Goal: Information Seeking & Learning: Learn about a topic

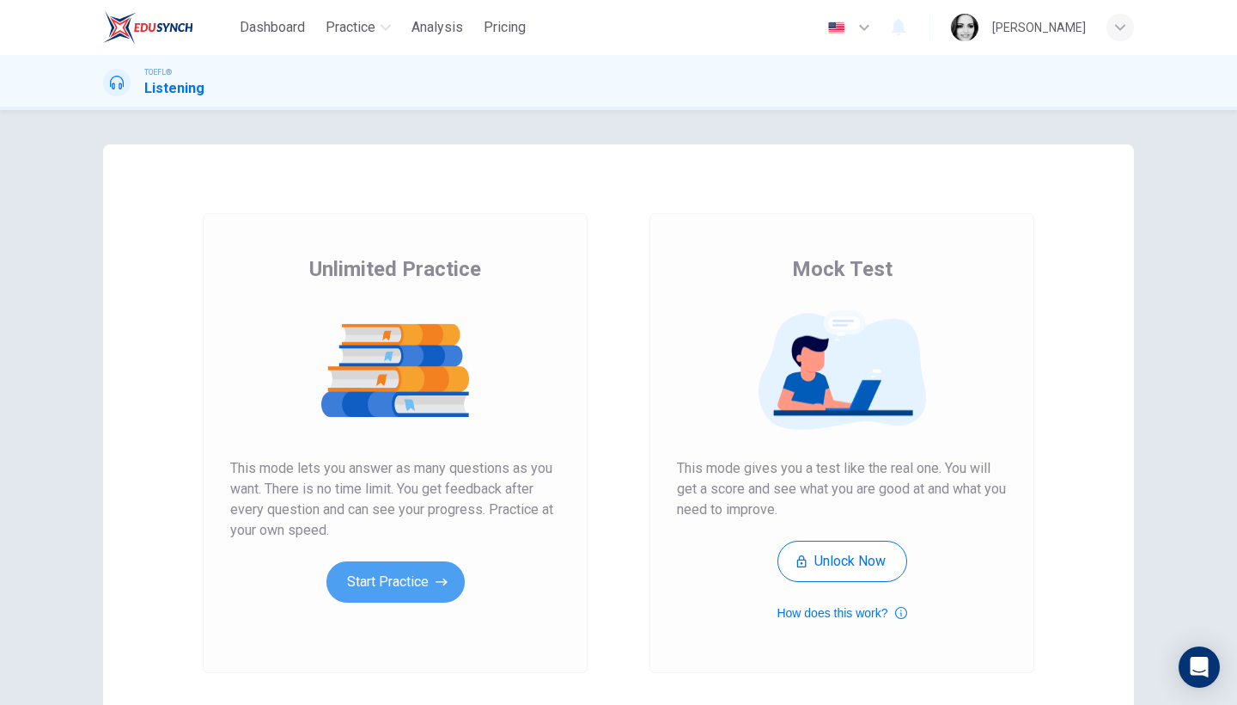
click at [437, 596] on button "Start Practice" at bounding box center [395, 581] width 138 height 41
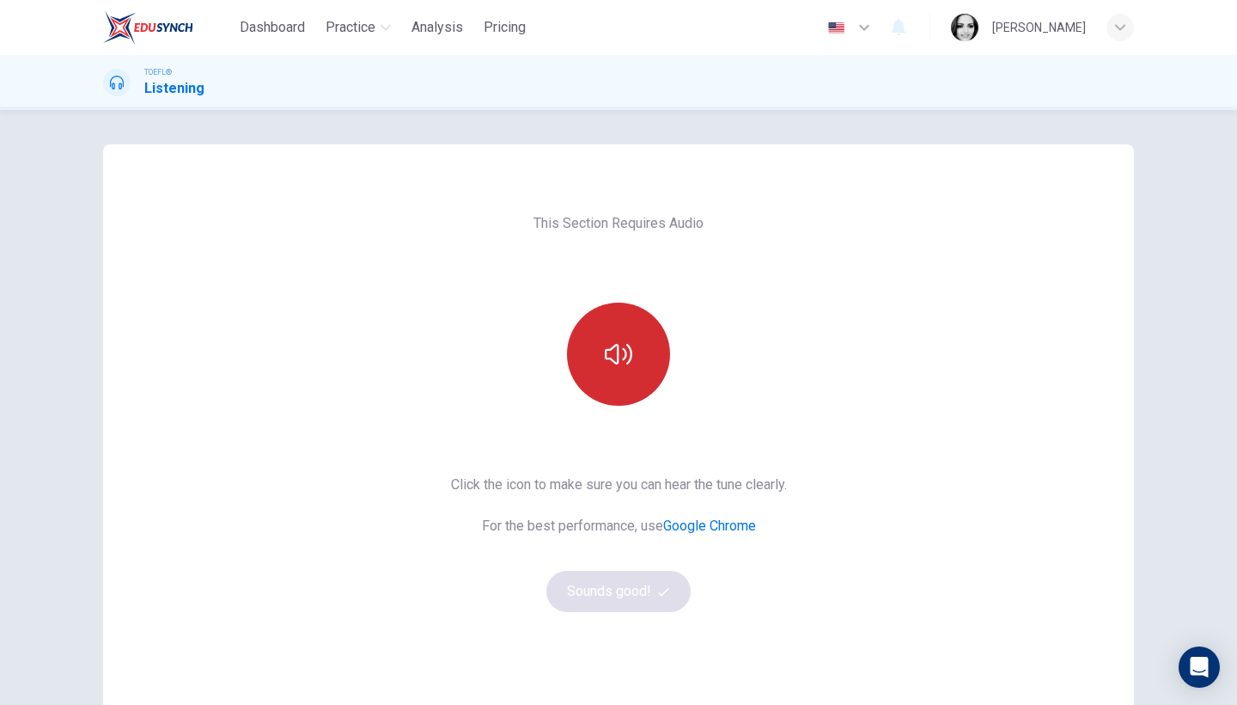
click at [625, 330] on button "button" at bounding box center [618, 353] width 103 height 103
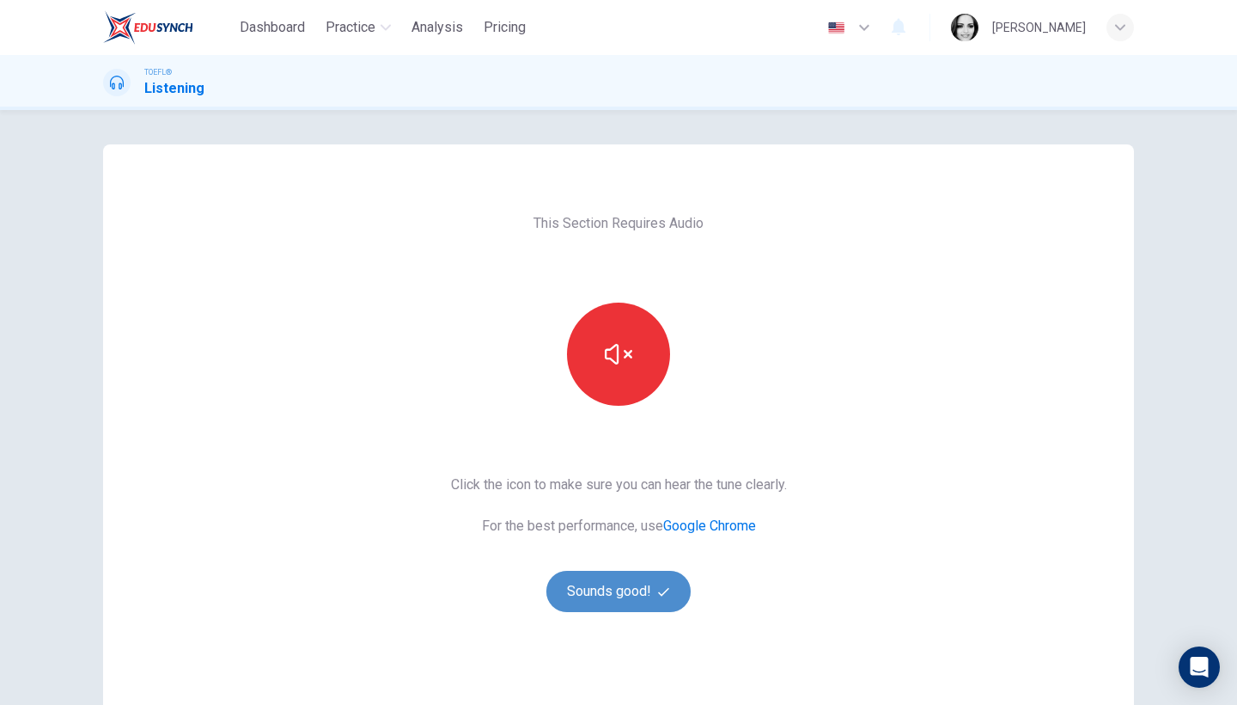
click at [638, 596] on button "Sounds good!" at bounding box center [618, 590] width 144 height 41
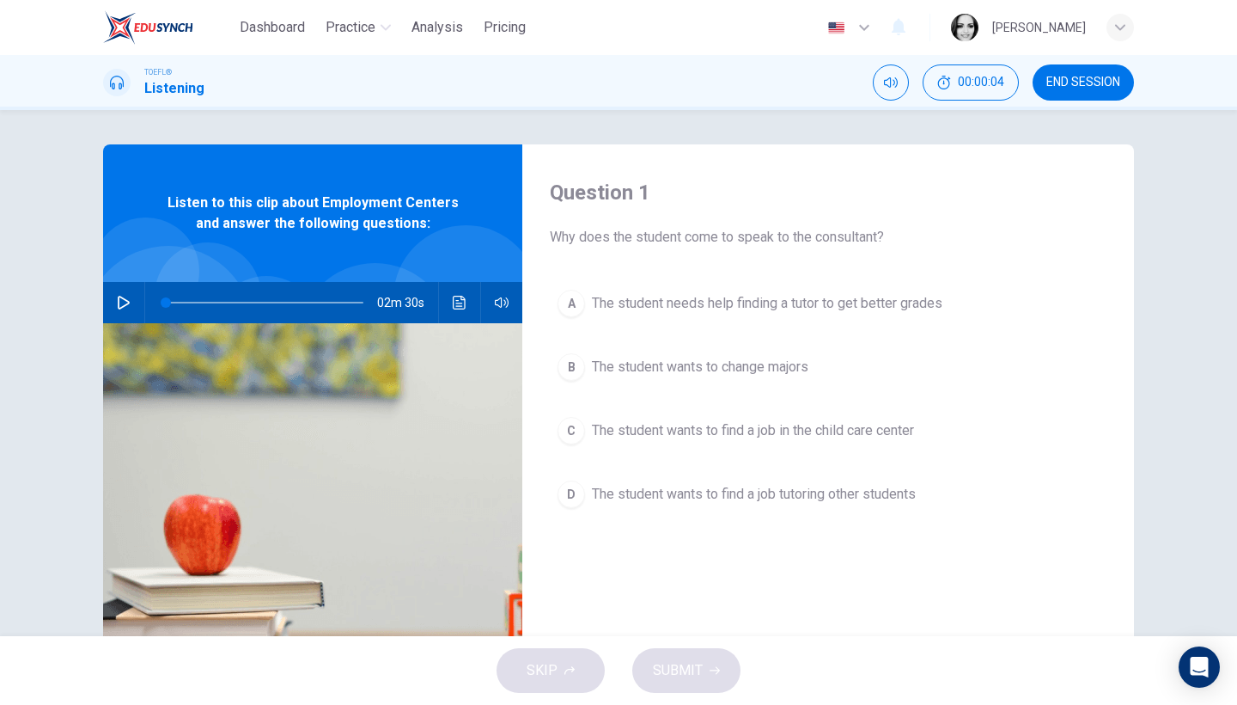
click at [125, 307] on icon "button" at bounding box center [124, 303] width 14 height 14
click at [767, 444] on button "C The student wants to find a job in the child care center" at bounding box center [828, 430] width 557 height 43
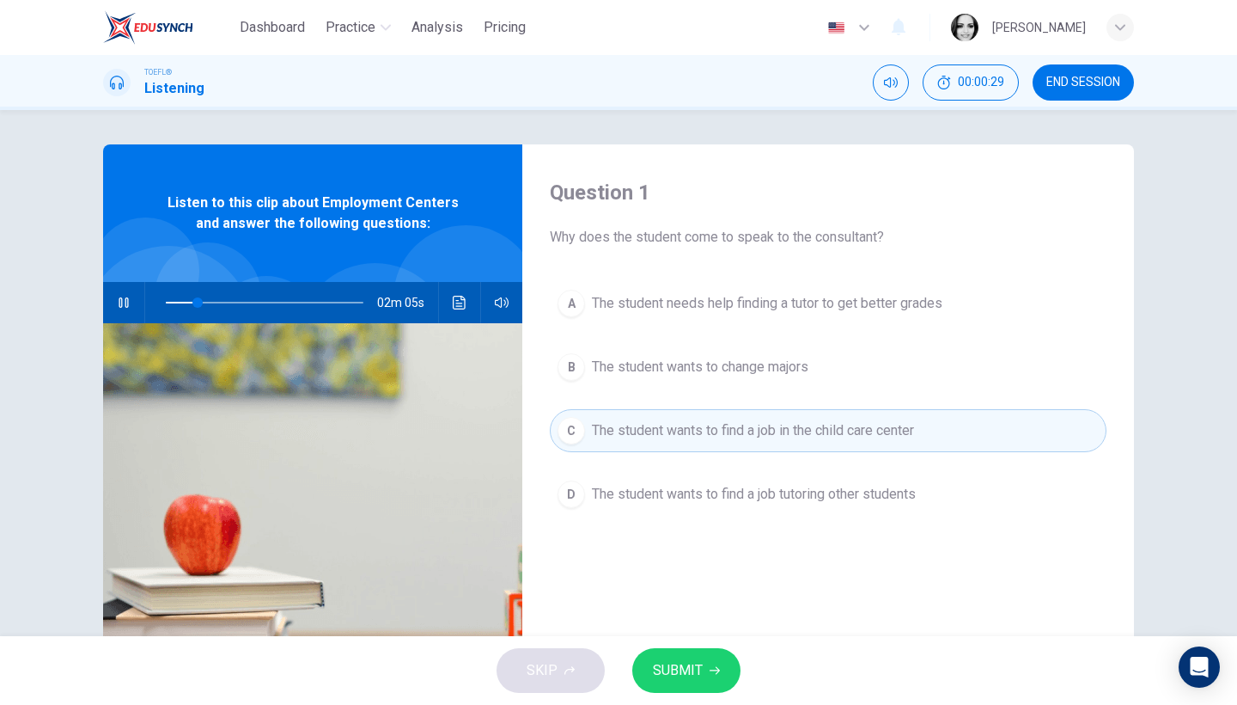
click at [723, 686] on button "SUBMIT" at bounding box center [686, 670] width 108 height 45
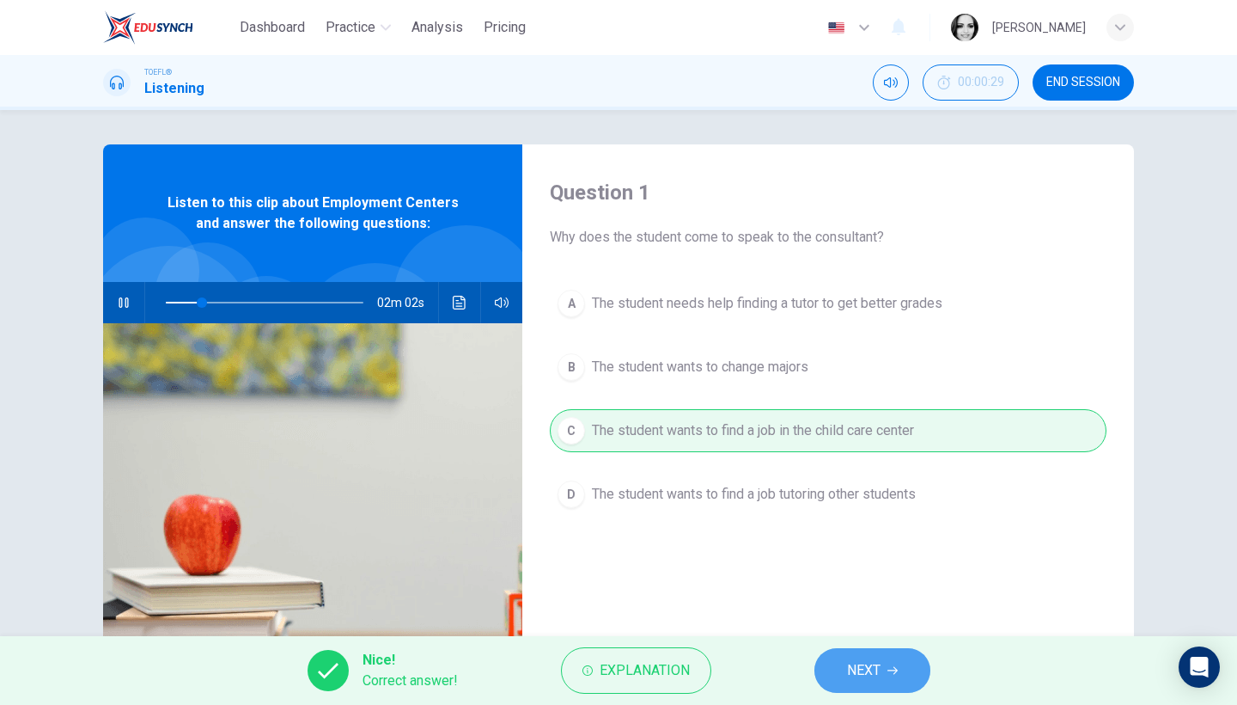
click at [878, 669] on span "NEXT" at bounding box center [864, 670] width 34 height 24
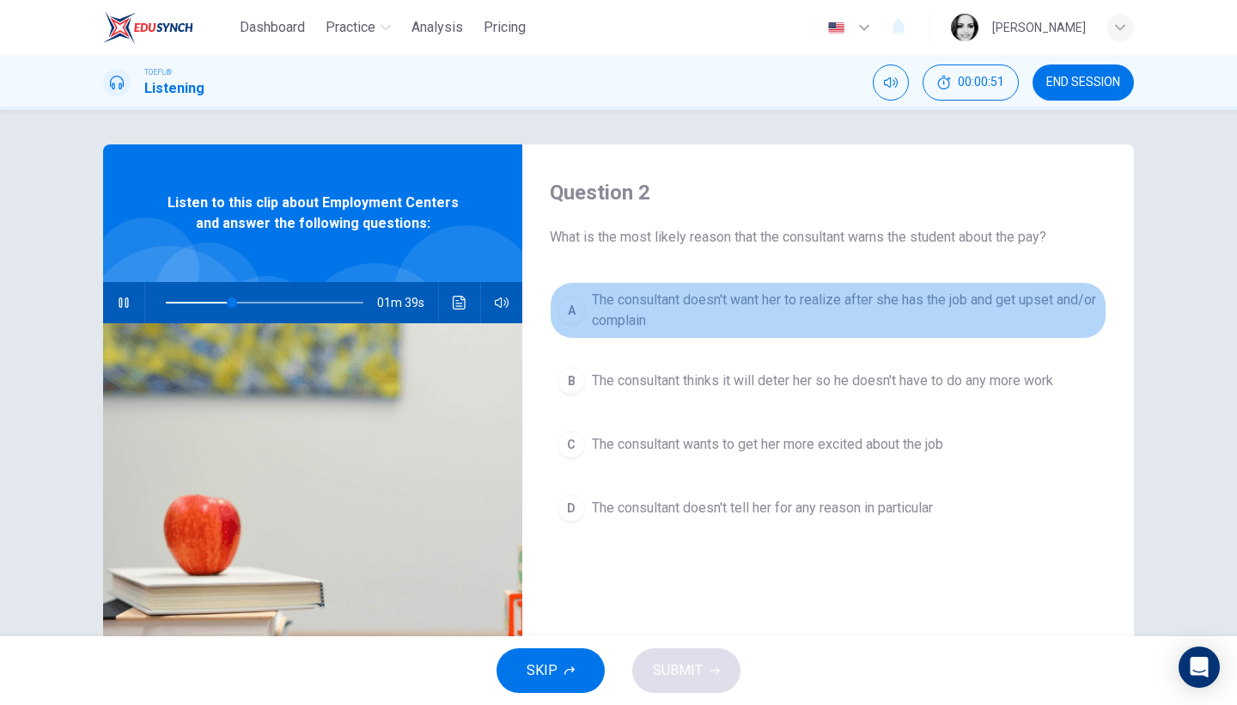
click at [1029, 287] on button "A The consultant doesn't want her to realize after she has the job and get upse…" at bounding box center [828, 310] width 557 height 57
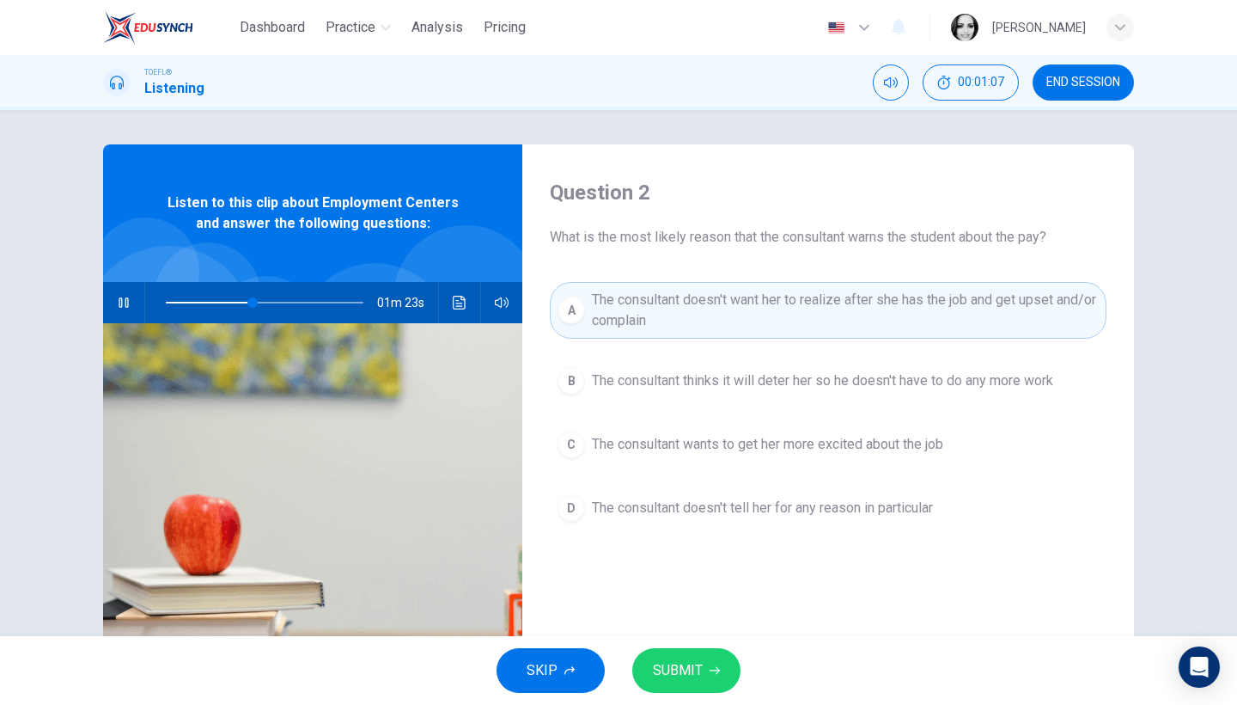
click at [703, 659] on button "SUBMIT" at bounding box center [686, 670] width 108 height 45
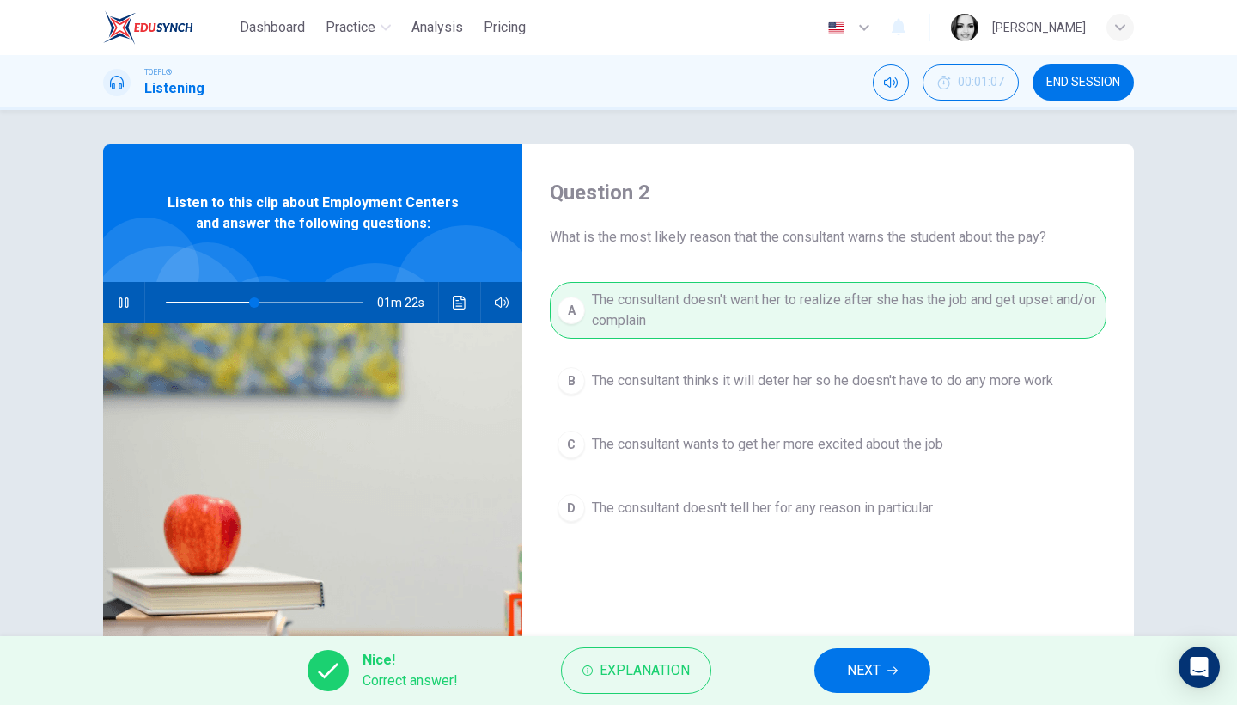
click at [884, 672] on button "NEXT" at bounding box center [872, 670] width 116 height 45
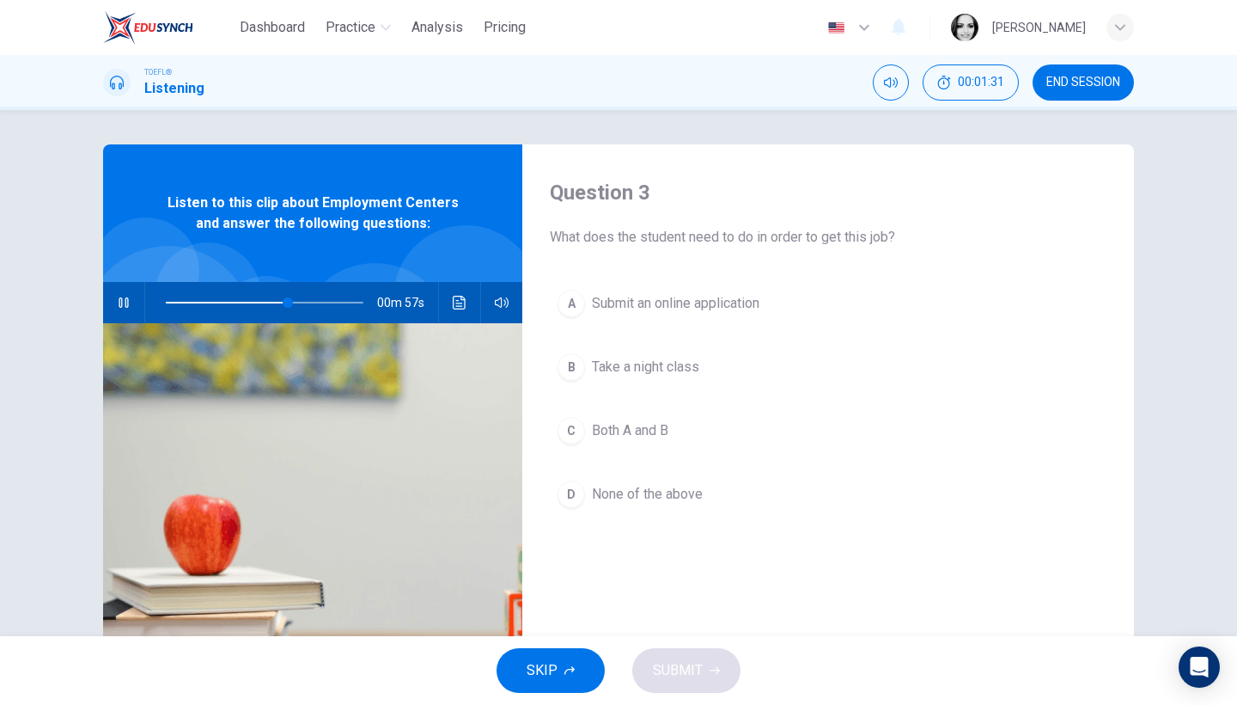
click at [674, 431] on button "C Both A and B" at bounding box center [828, 430] width 557 height 43
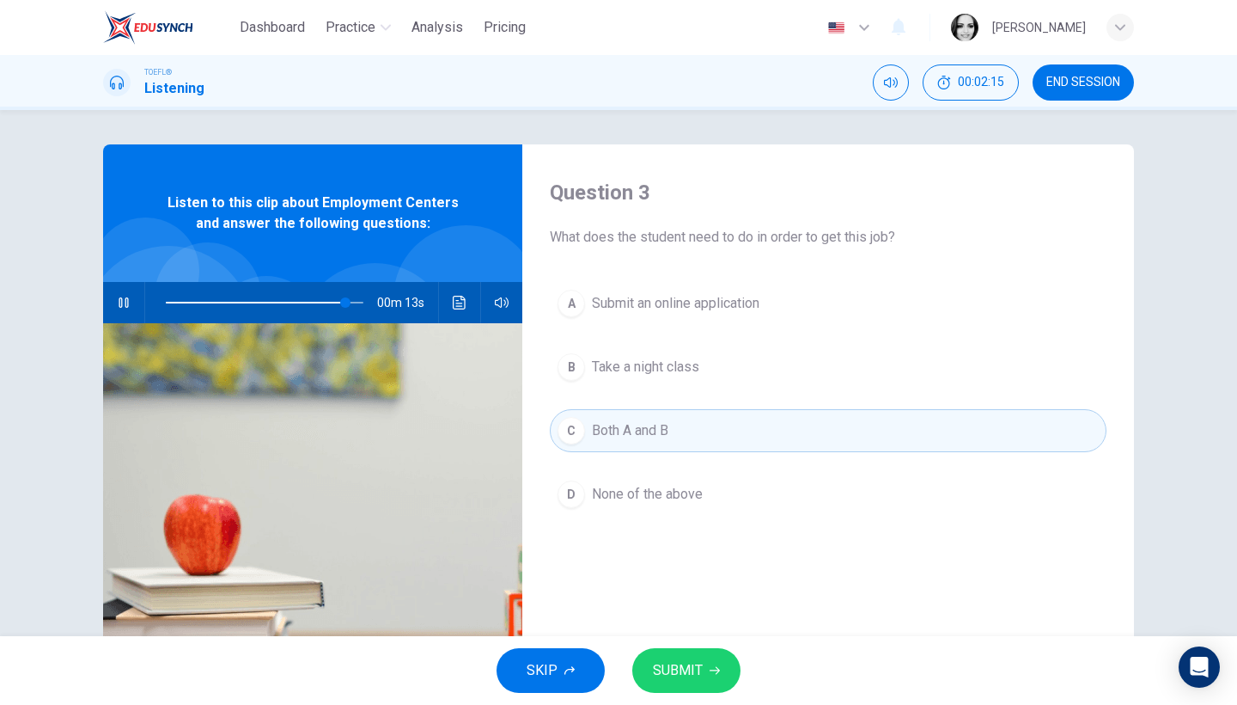
click at [674, 669] on span "SUBMIT" at bounding box center [678, 670] width 50 height 24
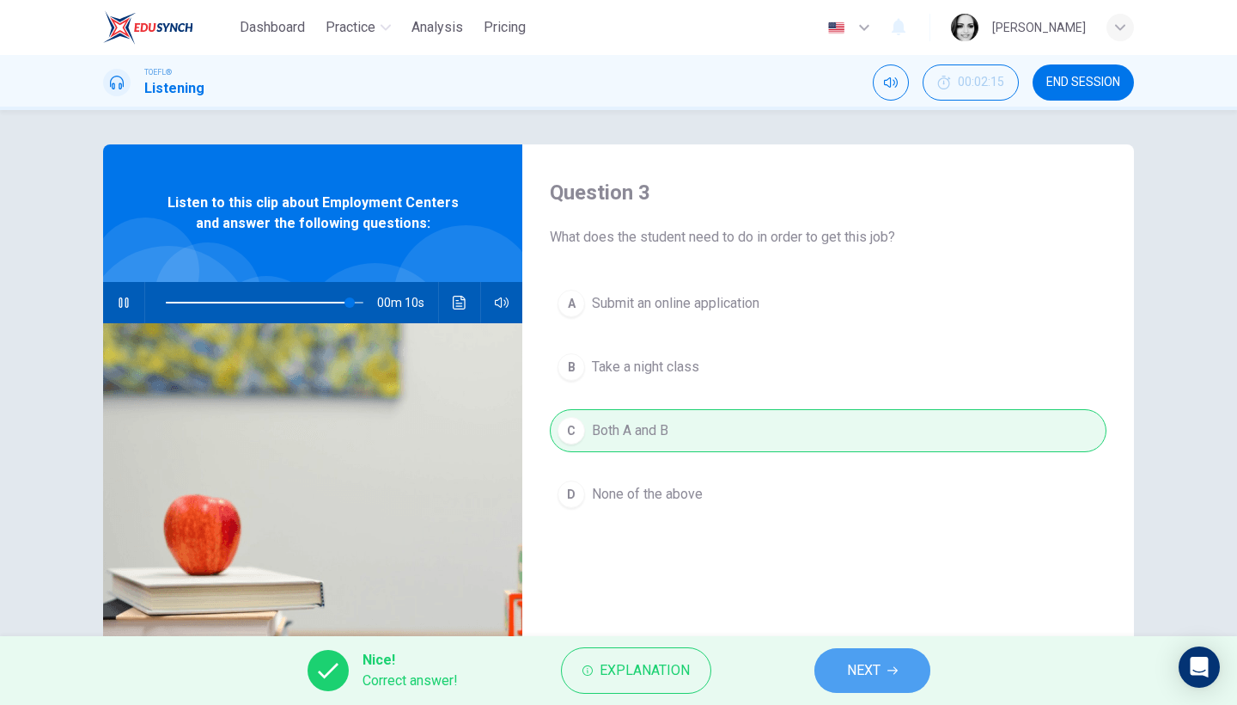
click at [863, 683] on button "NEXT" at bounding box center [872, 670] width 116 height 45
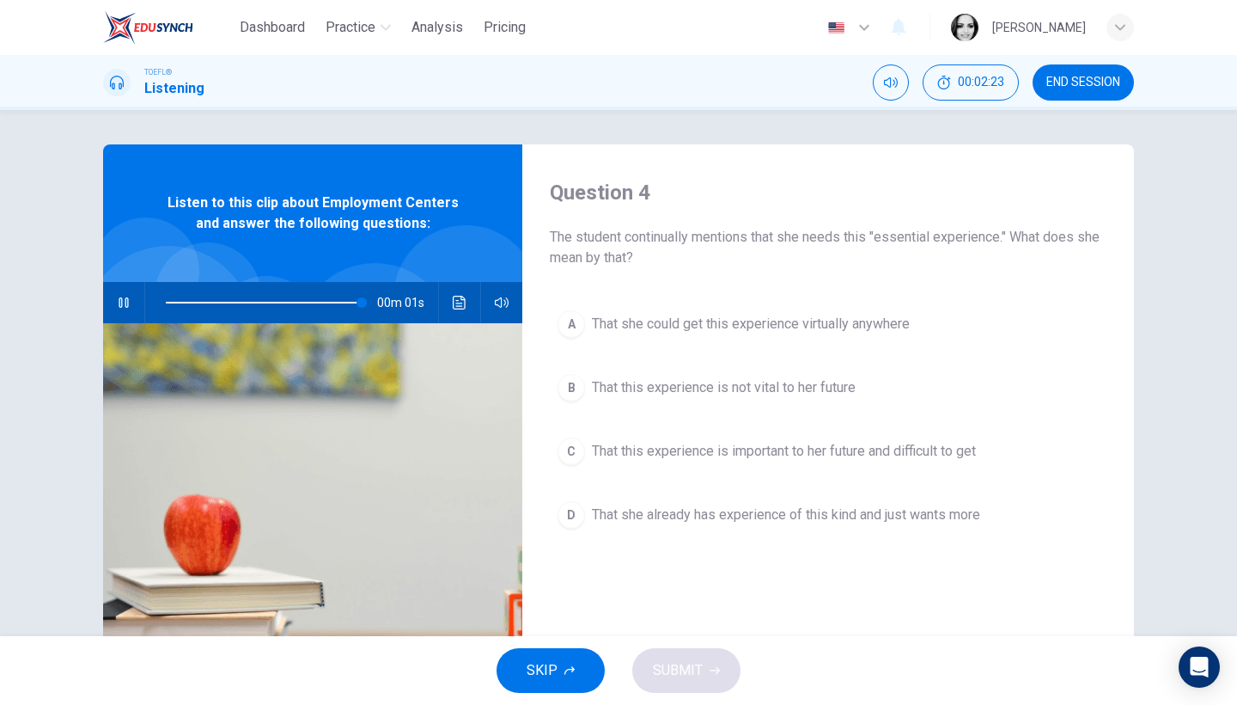
click at [736, 453] on span "That this experience is important to her future and difficult to get" at bounding box center [784, 451] width 384 height 21
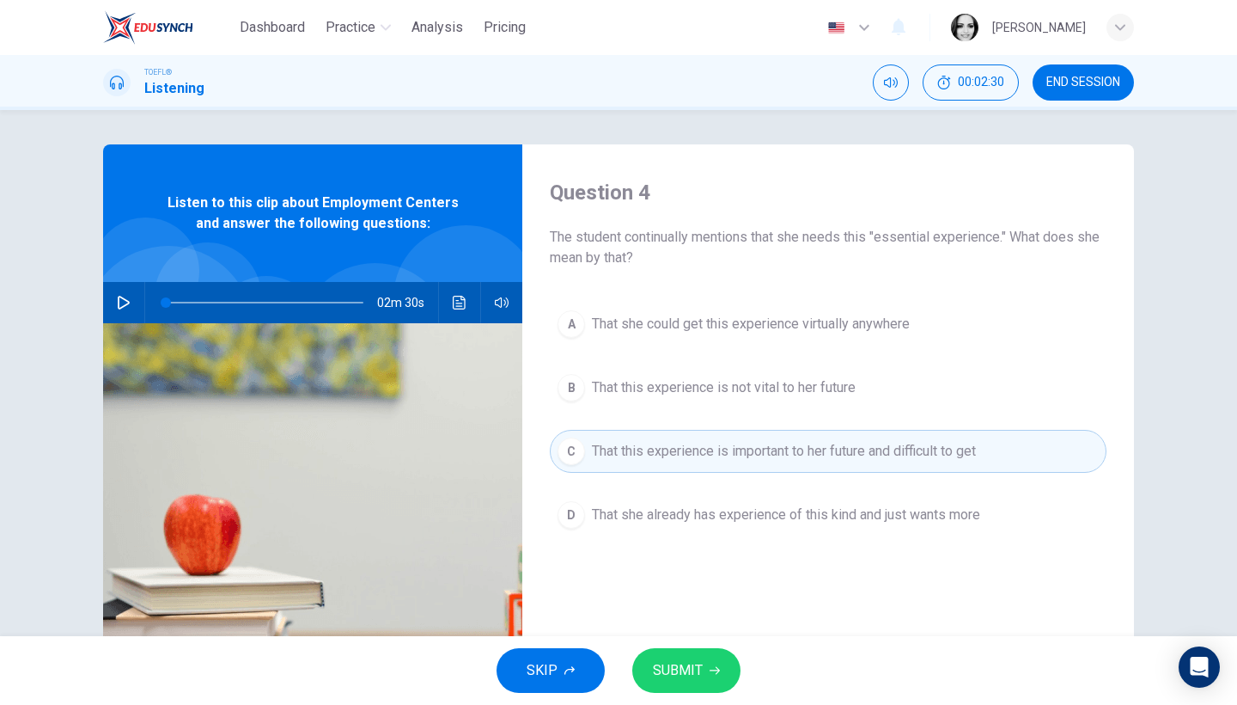
click at [692, 675] on span "SUBMIT" at bounding box center [678, 670] width 50 height 24
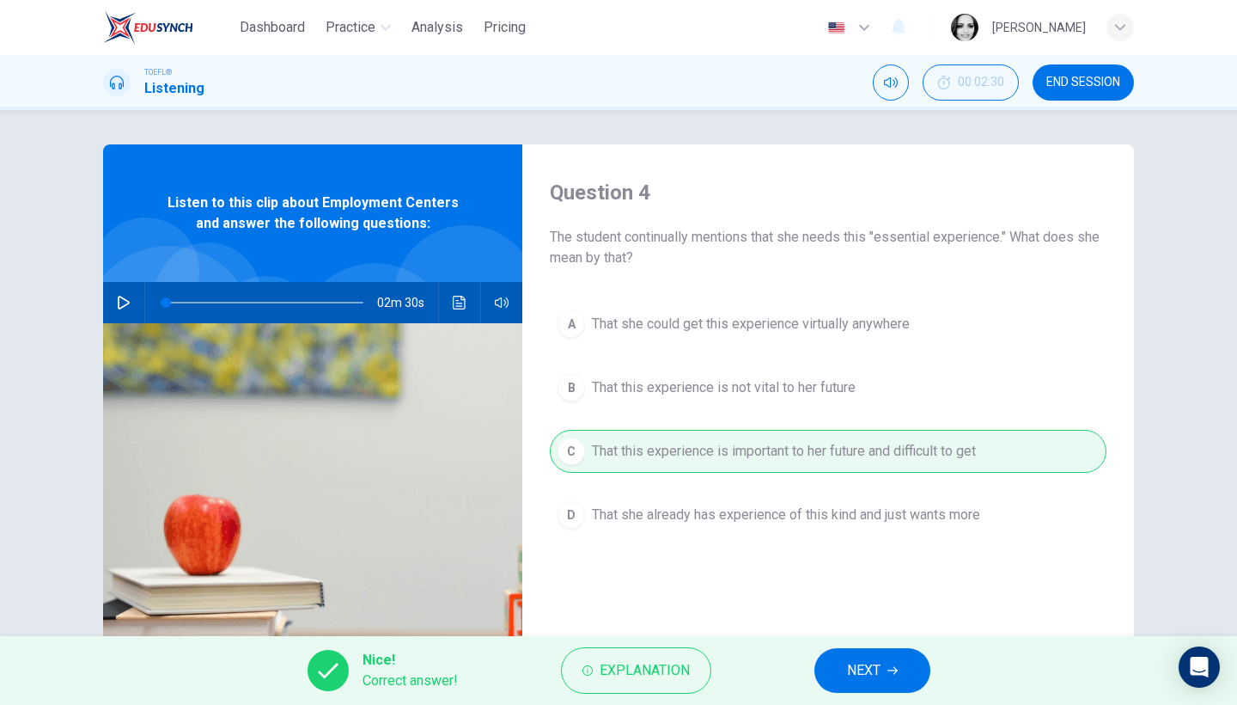
click at [874, 678] on span "NEXT" at bounding box center [864, 670] width 34 height 24
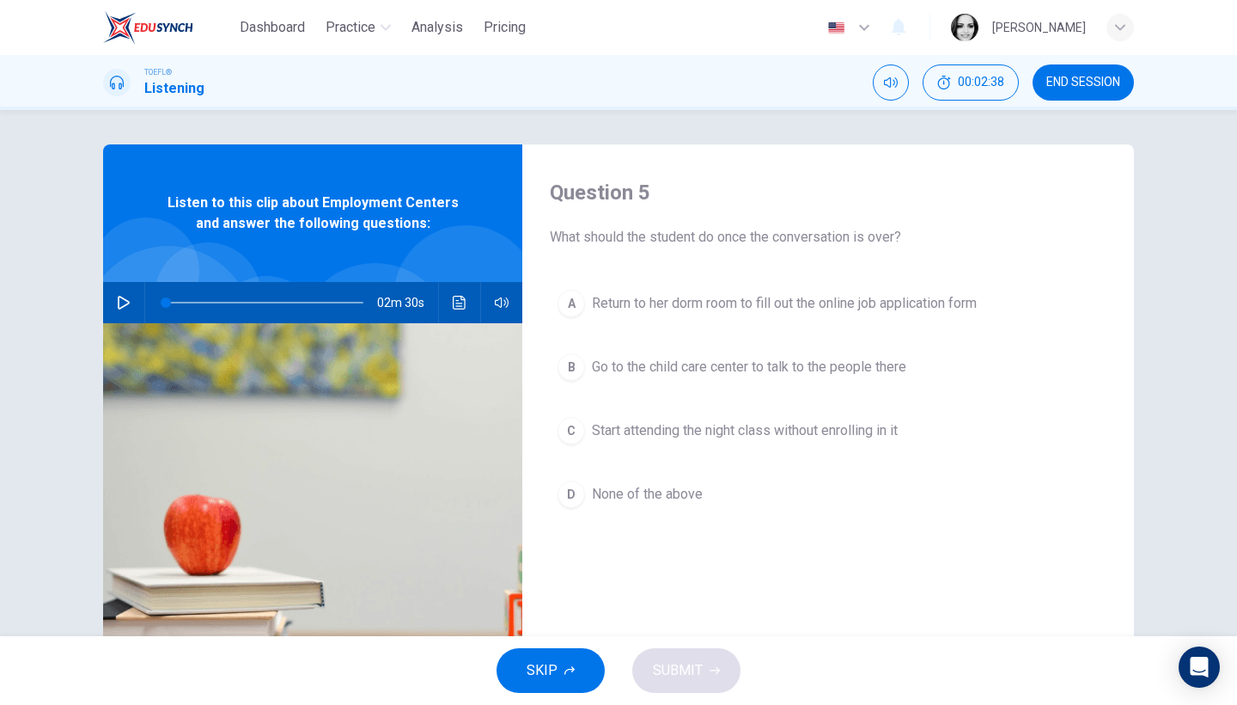
click at [121, 299] on icon "button" at bounding box center [124, 303] width 12 height 14
click at [818, 289] on button "A Return to her dorm room to fill out the online job application form" at bounding box center [828, 303] width 557 height 43
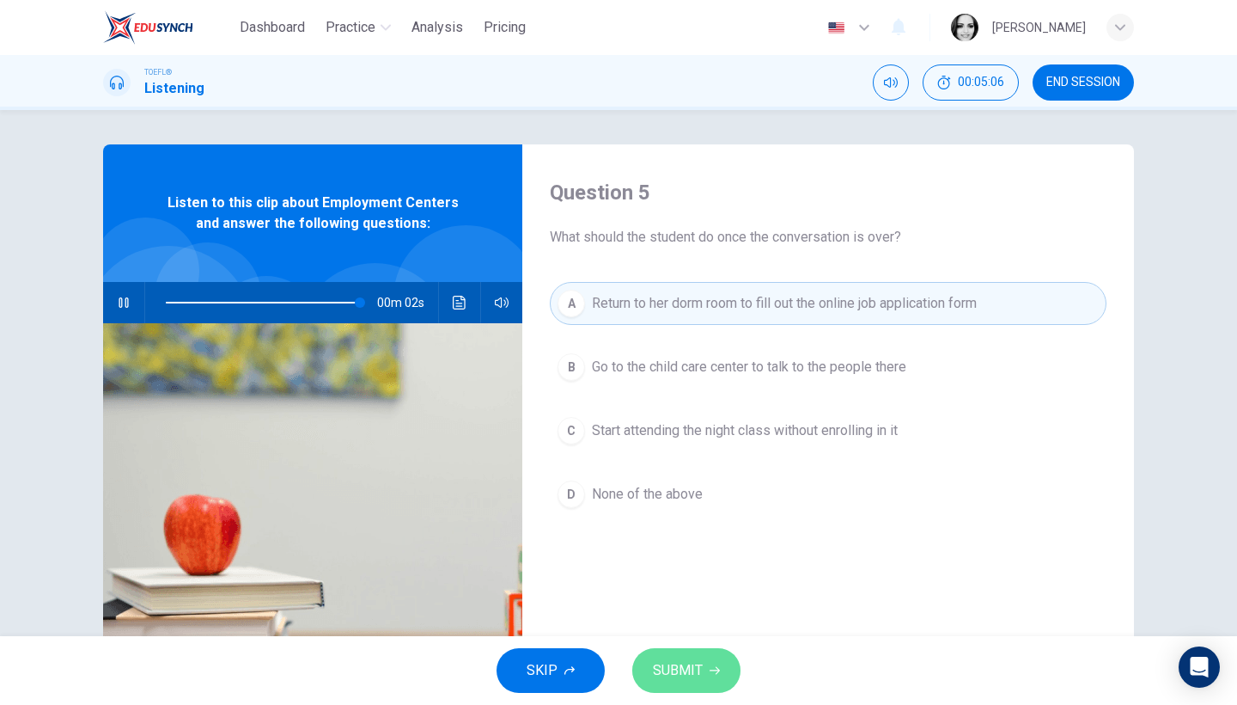
click at [678, 662] on span "SUBMIT" at bounding box center [678, 670] width 50 height 24
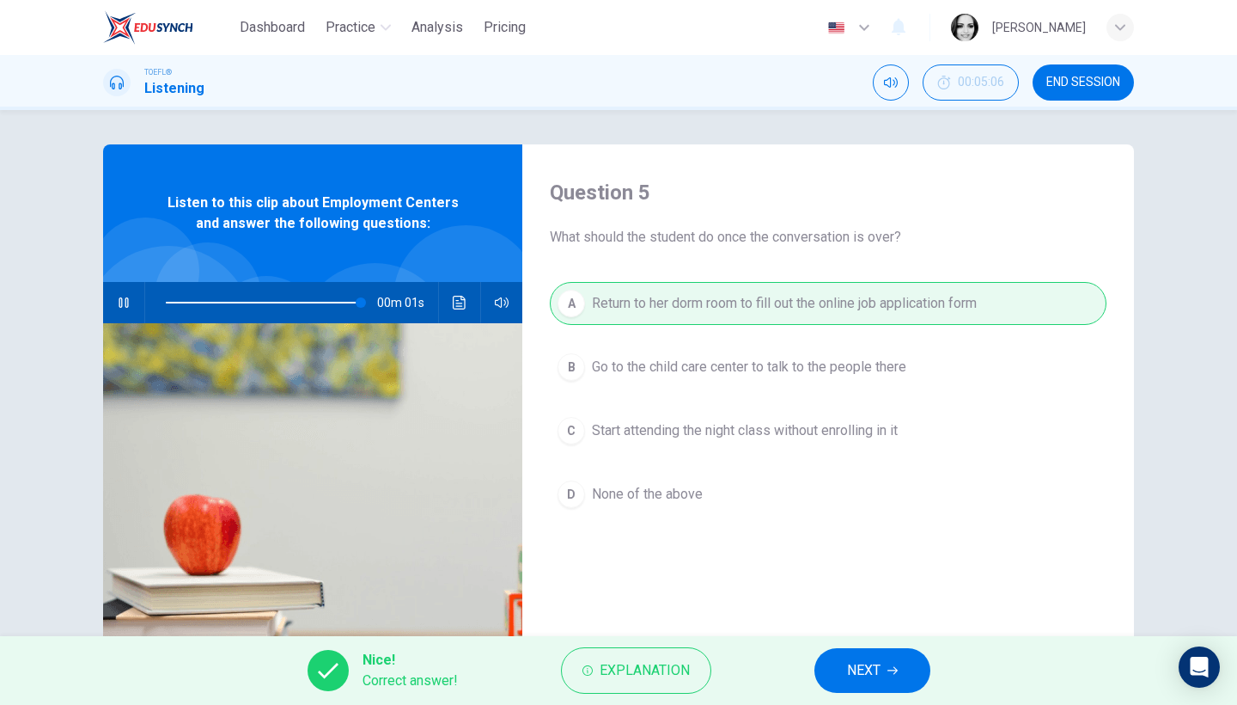
type input "99"
click at [859, 686] on button "NEXT" at bounding box center [872, 670] width 116 height 45
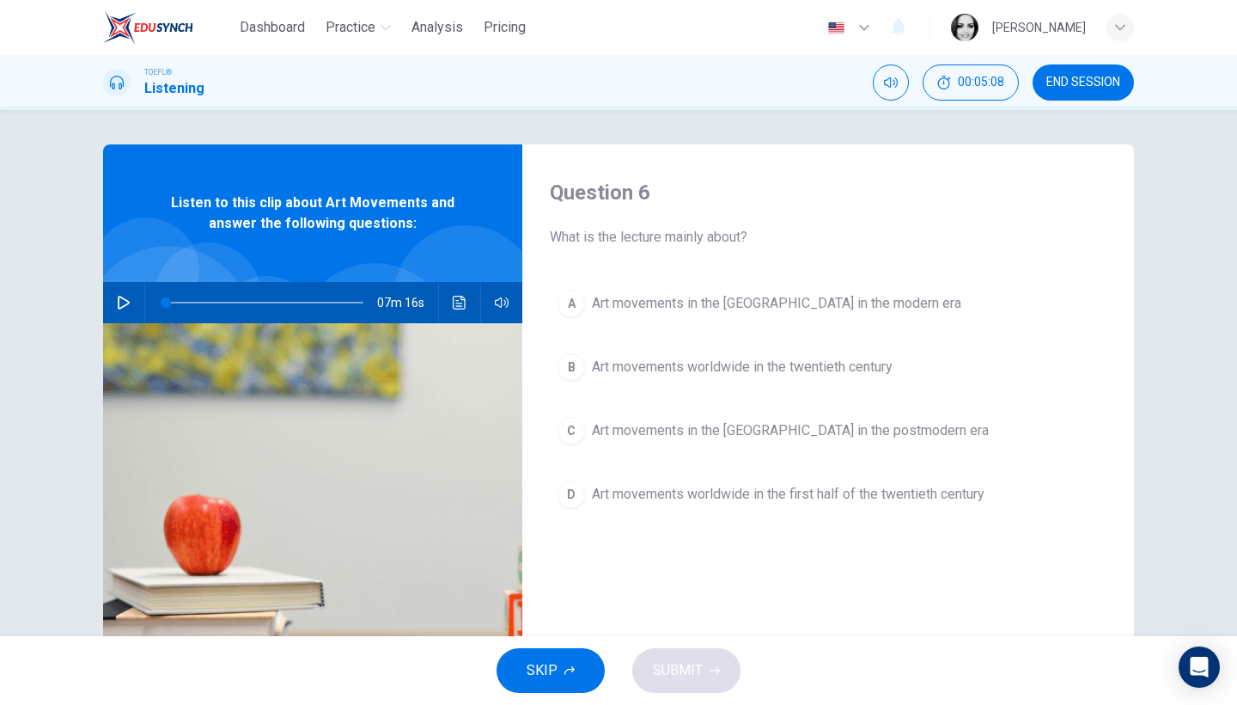
click at [119, 289] on button "button" at bounding box center [123, 302] width 27 height 41
click at [778, 360] on span "Art movements worldwide in the twentieth century" at bounding box center [742, 367] width 301 height 21
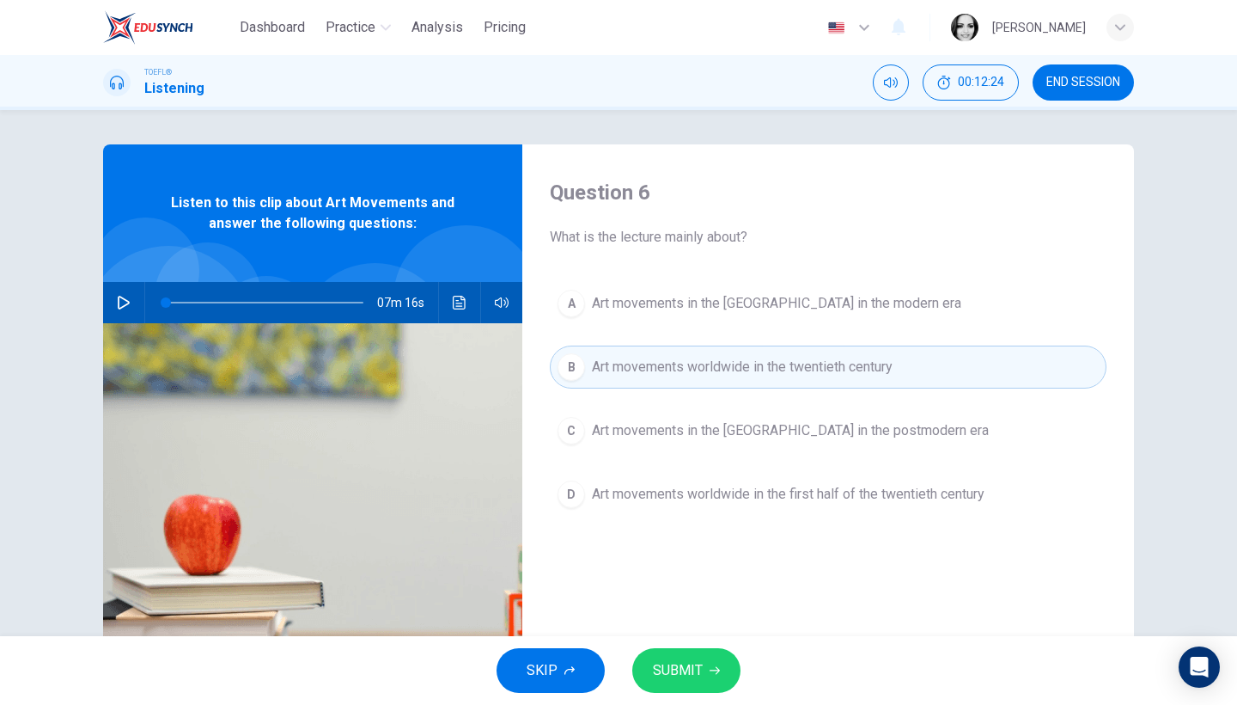
type input "0"
click at [700, 656] on button "SUBMIT" at bounding box center [686, 670] width 108 height 45
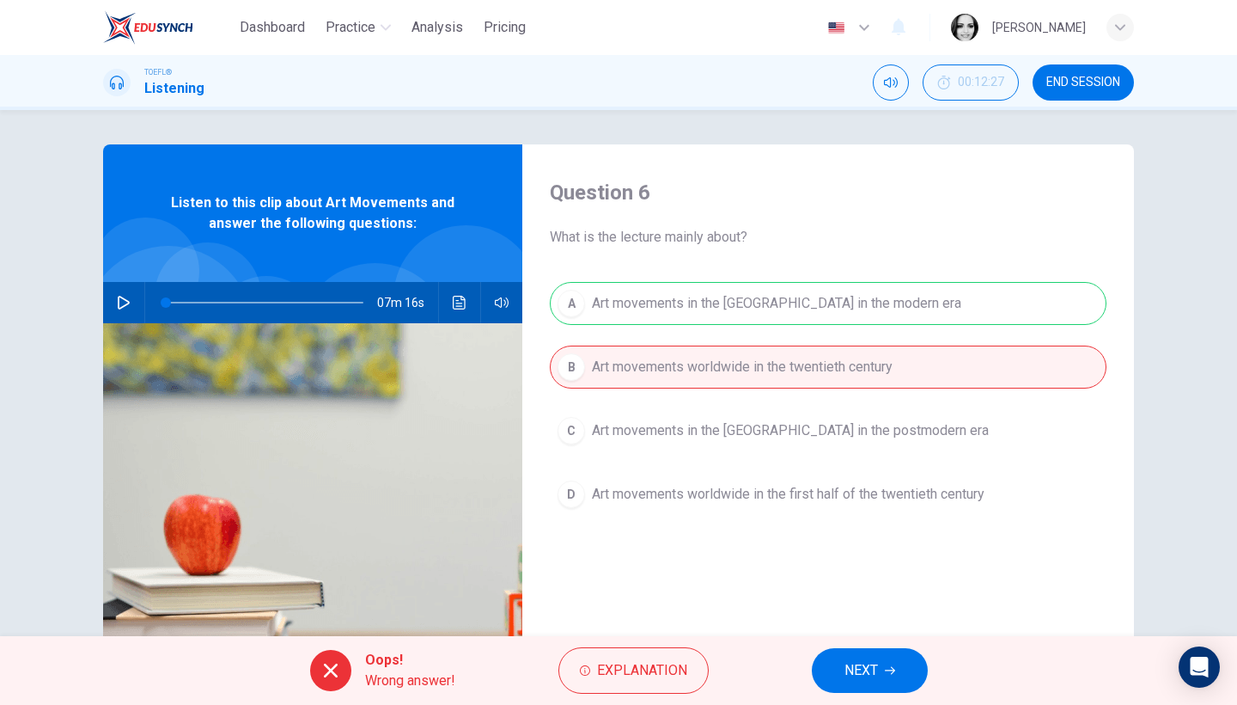
click at [892, 655] on button "NEXT" at bounding box center [870, 670] width 116 height 45
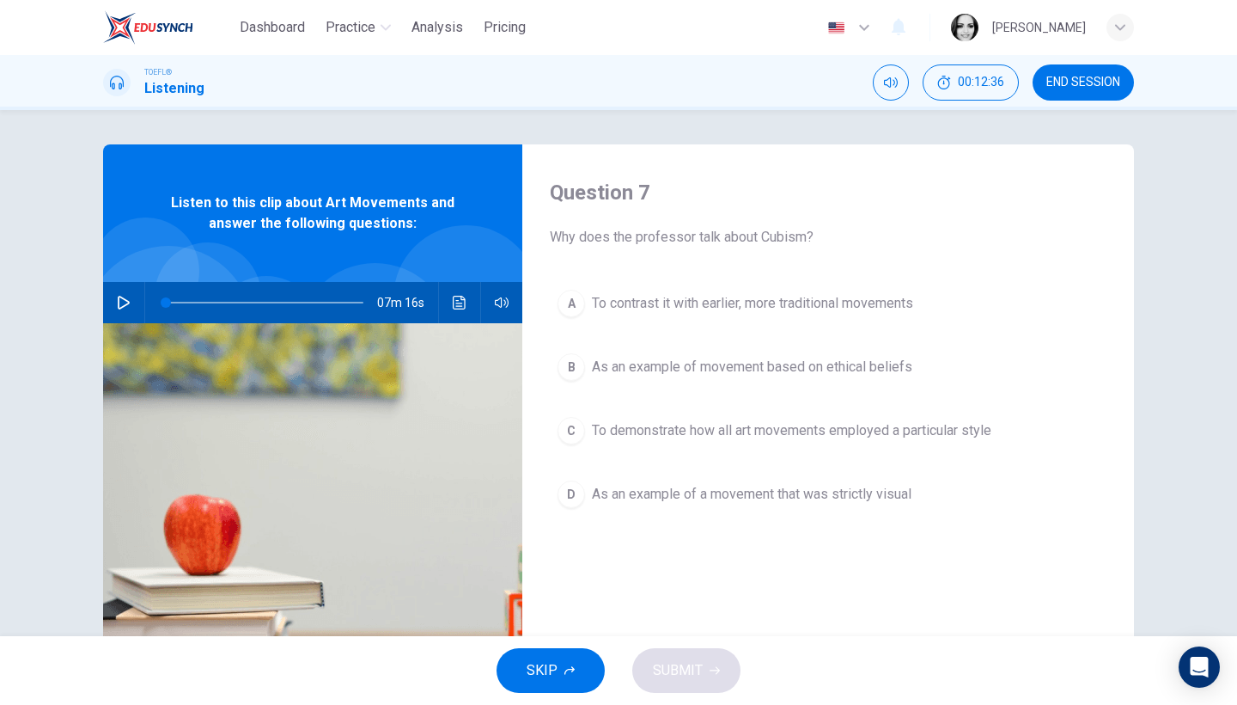
click at [835, 422] on span "To demonstrate how all art movements employed a particular style" at bounding box center [792, 430] width 400 height 21
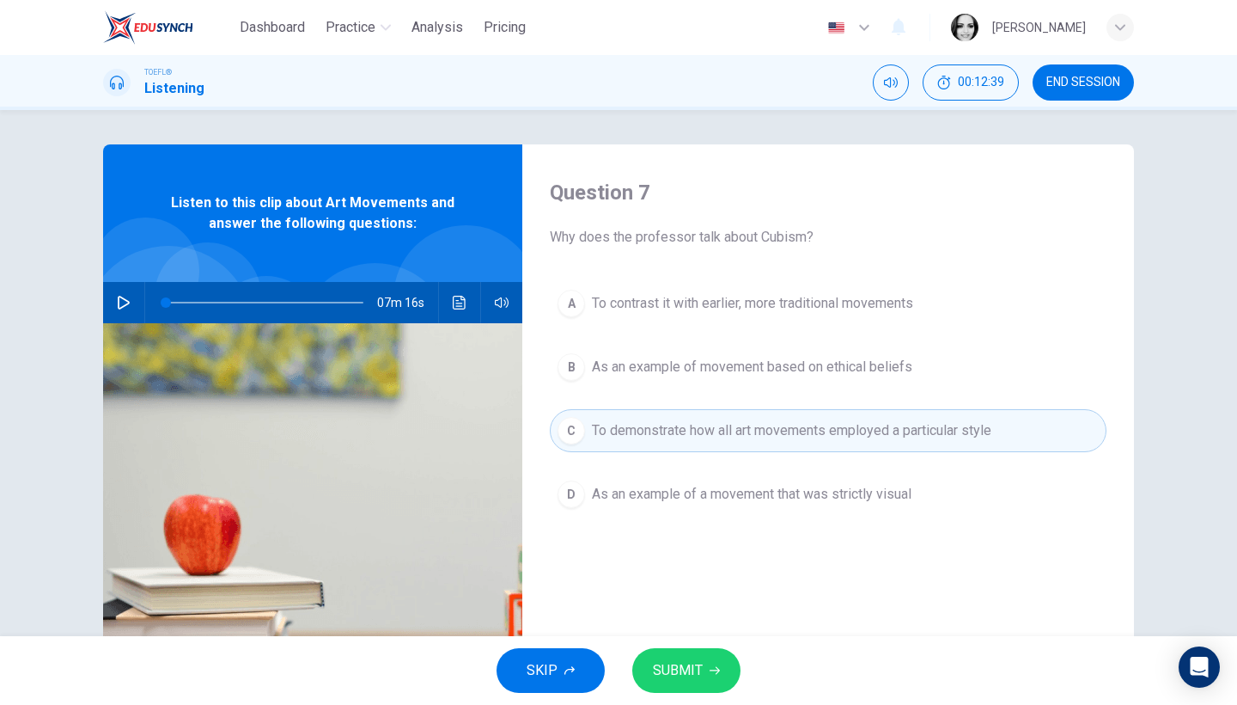
click at [674, 693] on div "SKIP SUBMIT" at bounding box center [618, 670] width 1237 height 69
click at [693, 675] on span "SUBMIT" at bounding box center [678, 670] width 50 height 24
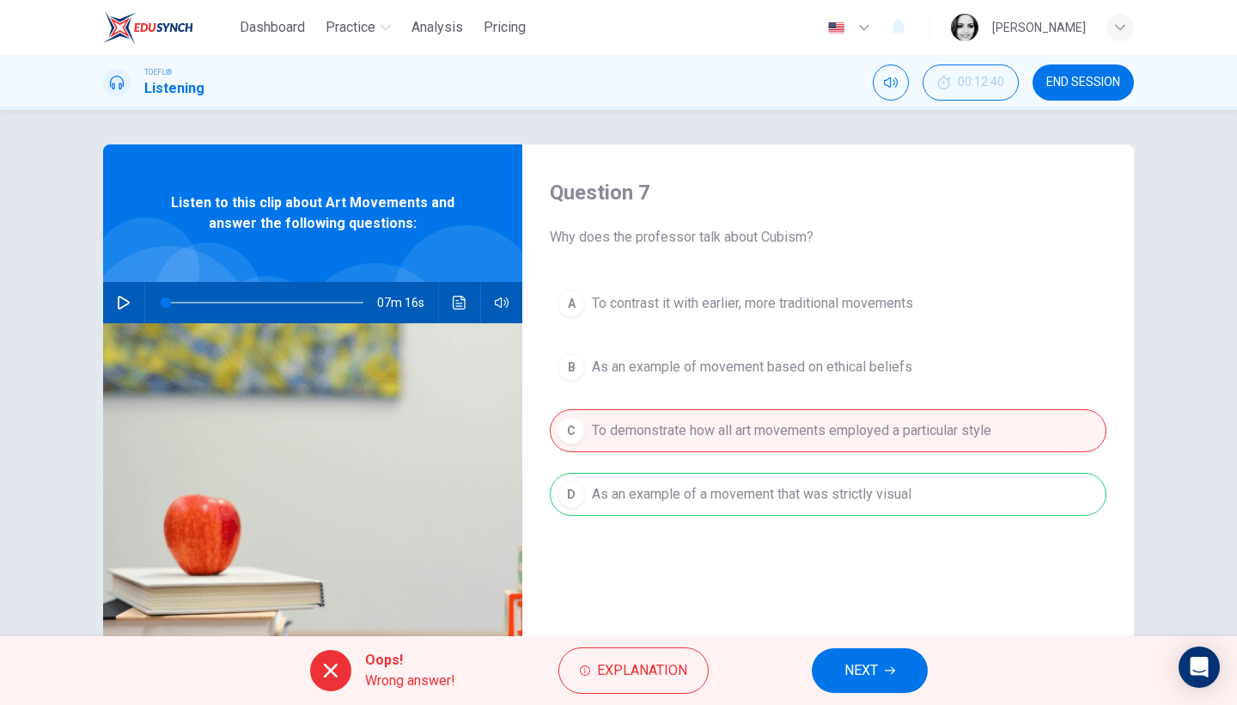
click at [864, 674] on span "NEXT" at bounding box center [862, 670] width 34 height 24
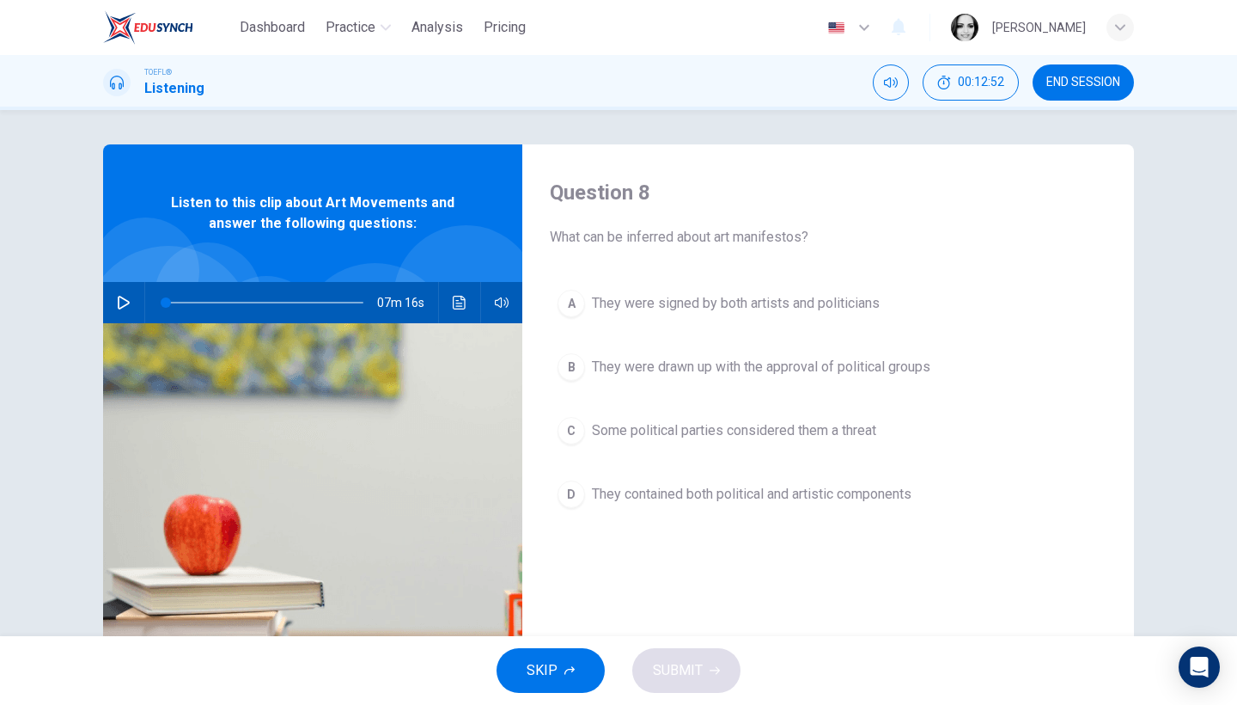
click at [840, 430] on span "Some political parties considered them a threat" at bounding box center [734, 430] width 284 height 21
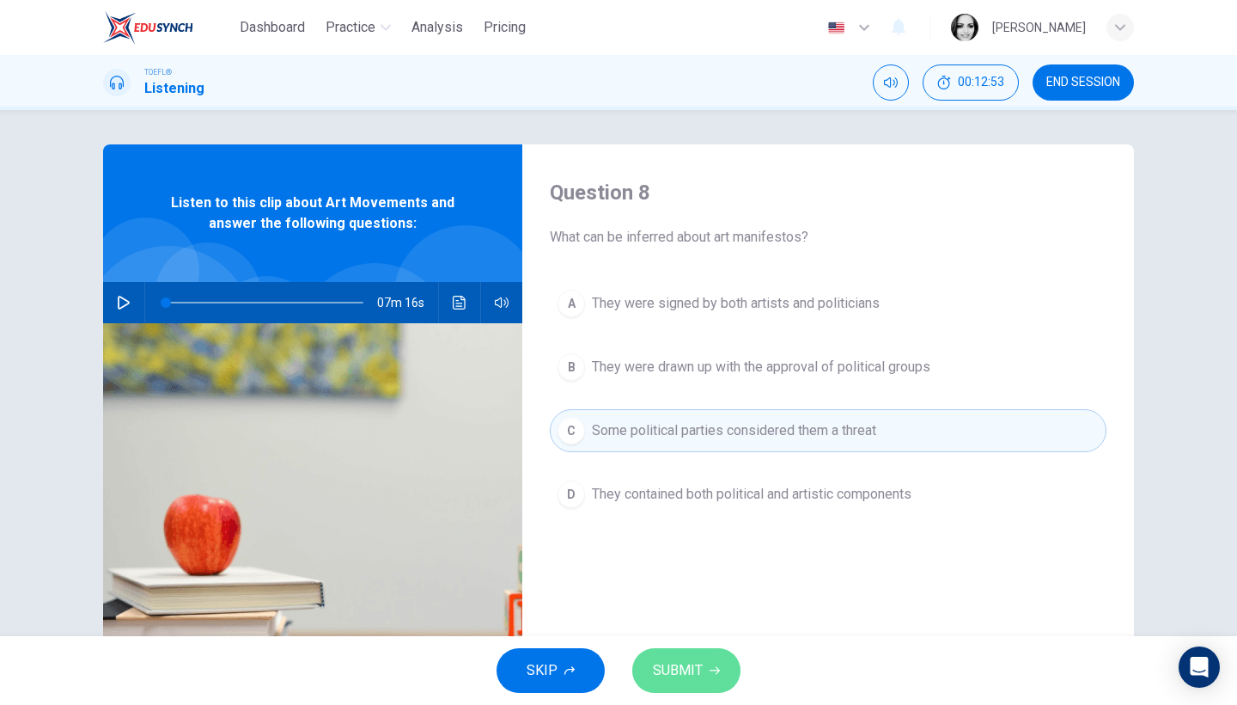
click at [697, 672] on span "SUBMIT" at bounding box center [678, 670] width 50 height 24
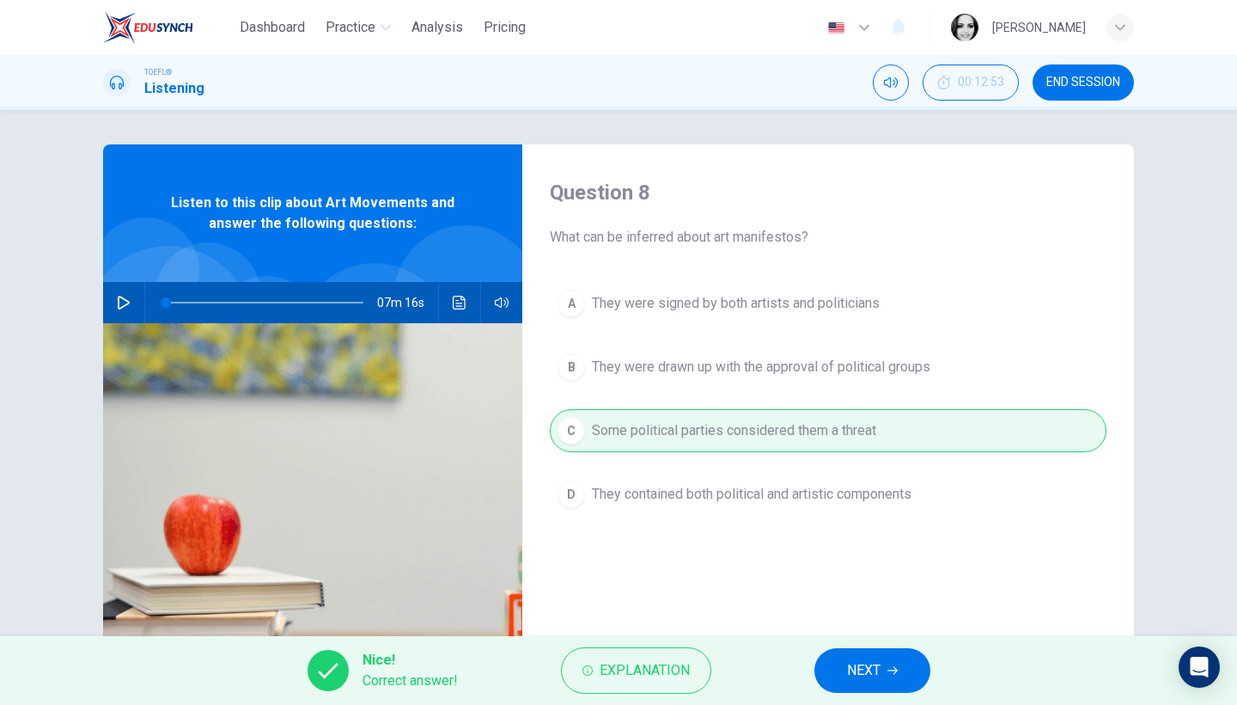
click at [886, 662] on button "NEXT" at bounding box center [872, 670] width 116 height 45
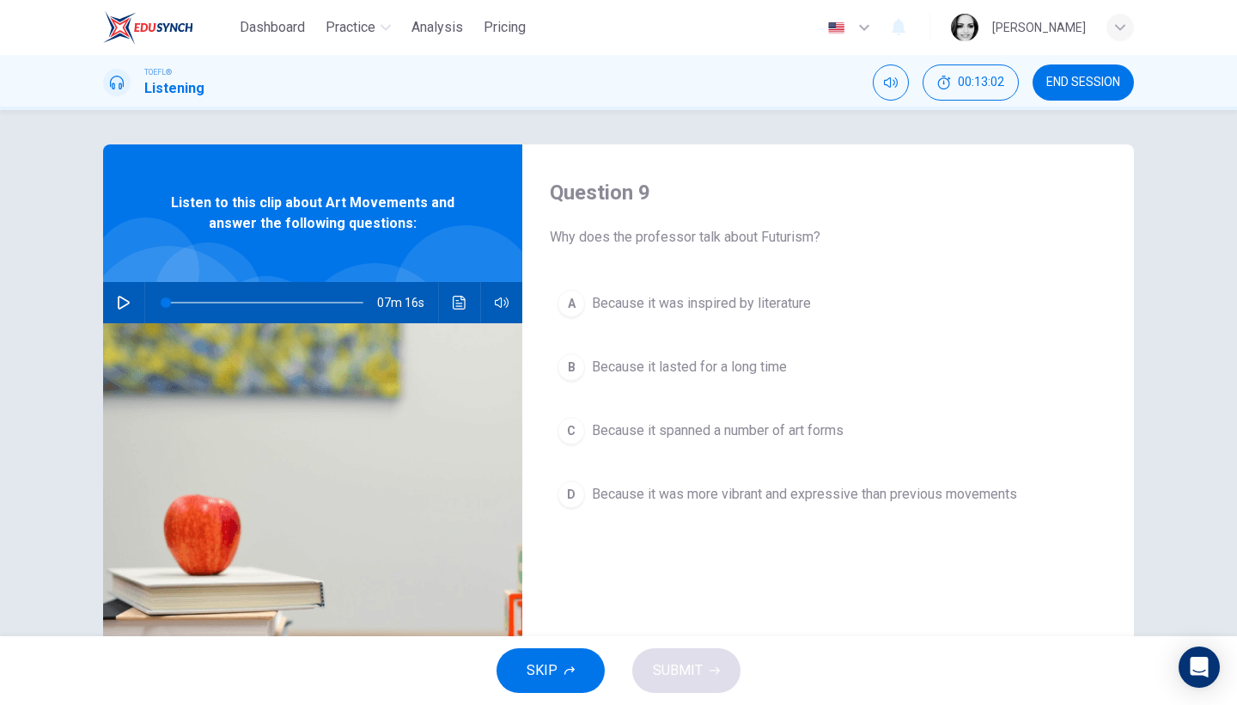
click at [759, 303] on span "Because it was inspired by literature" at bounding box center [701, 303] width 219 height 21
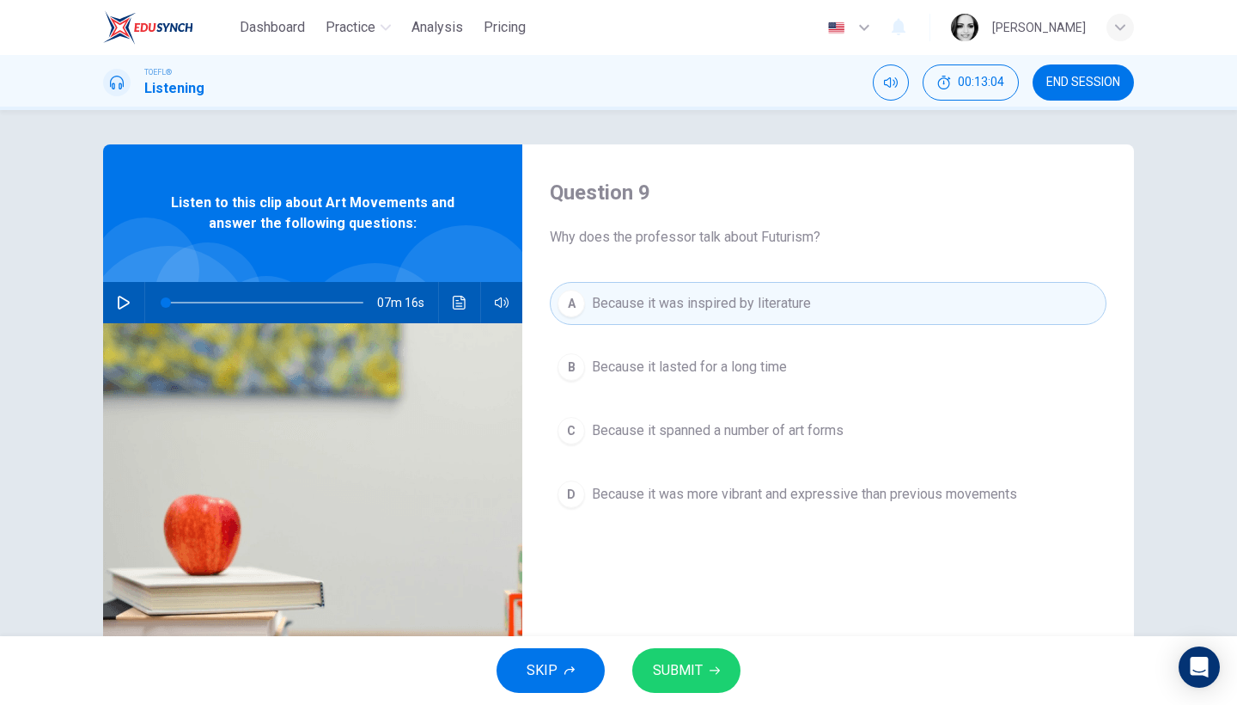
click at [686, 666] on span "SUBMIT" at bounding box center [678, 670] width 50 height 24
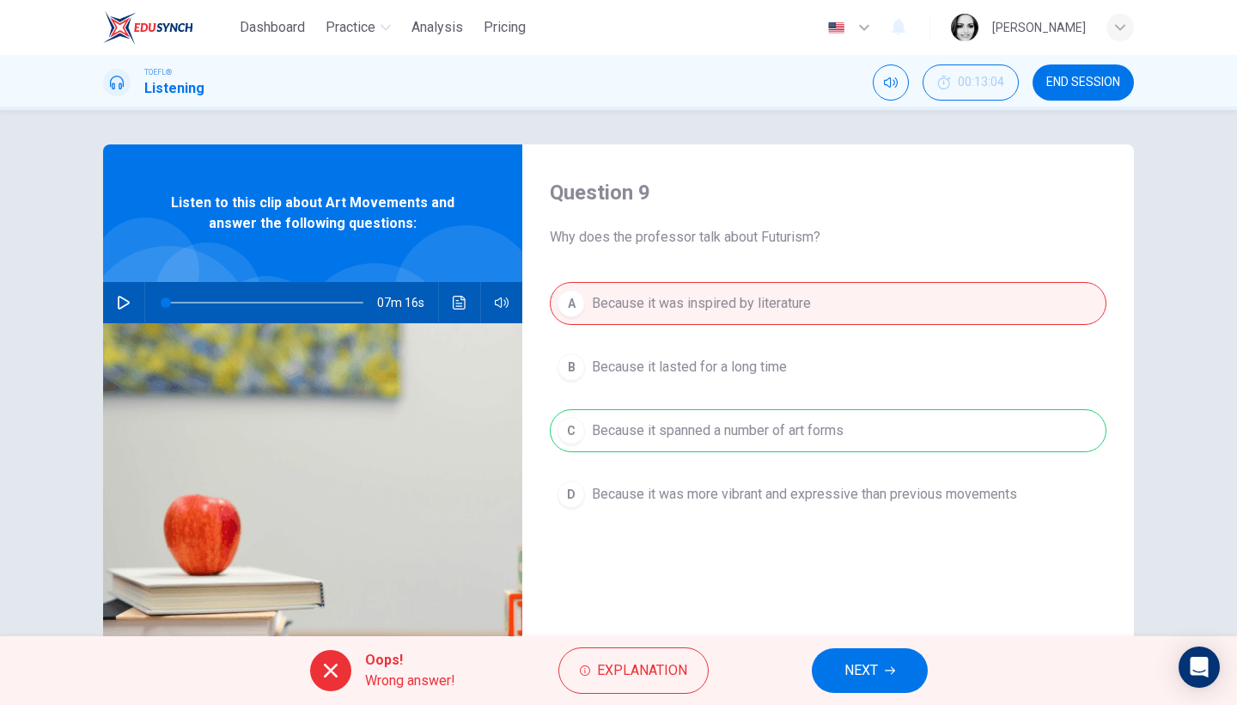
click at [872, 667] on span "NEXT" at bounding box center [862, 670] width 34 height 24
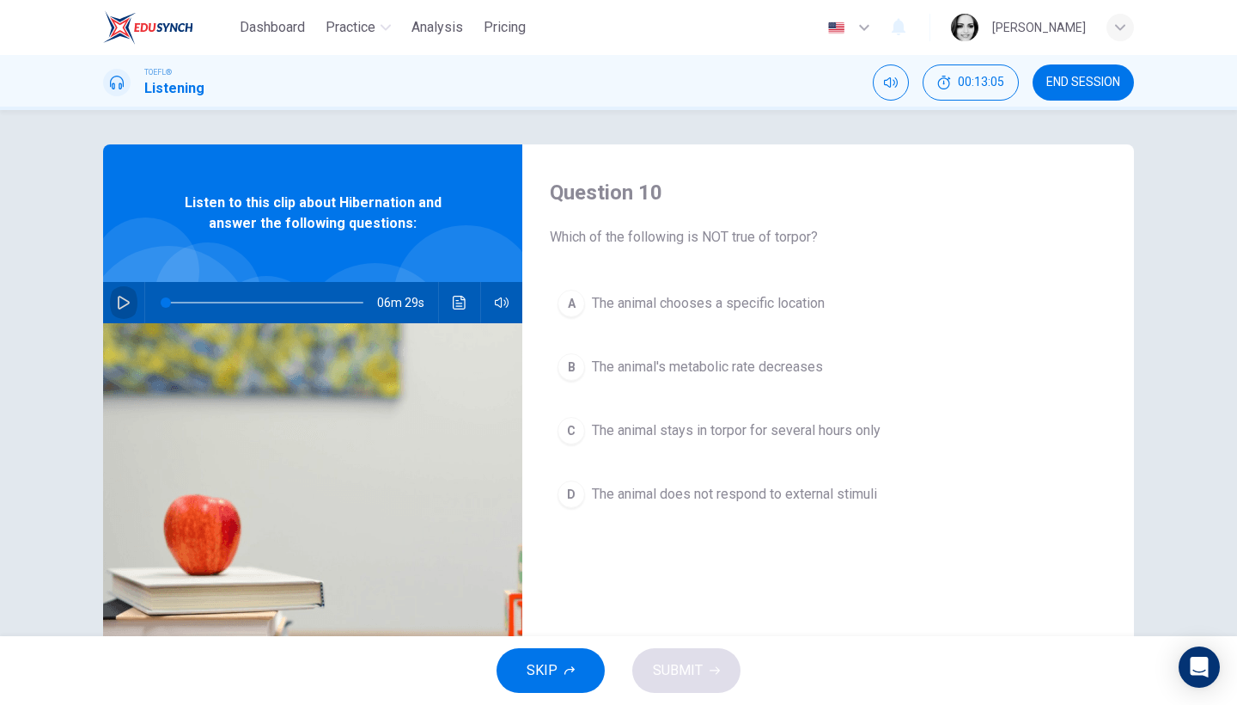
click at [128, 299] on icon "button" at bounding box center [124, 303] width 14 height 14
click at [659, 297] on span "The animal chooses a specific location" at bounding box center [708, 303] width 233 height 21
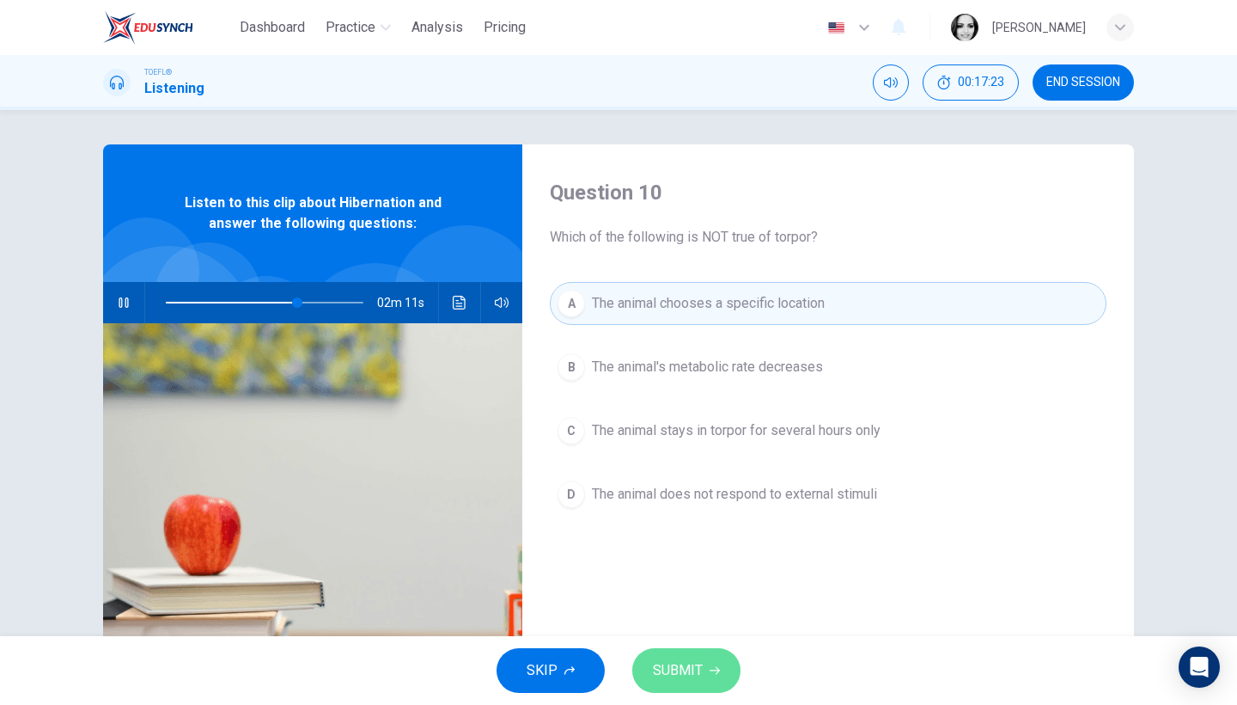
click at [722, 672] on button "SUBMIT" at bounding box center [686, 670] width 108 height 45
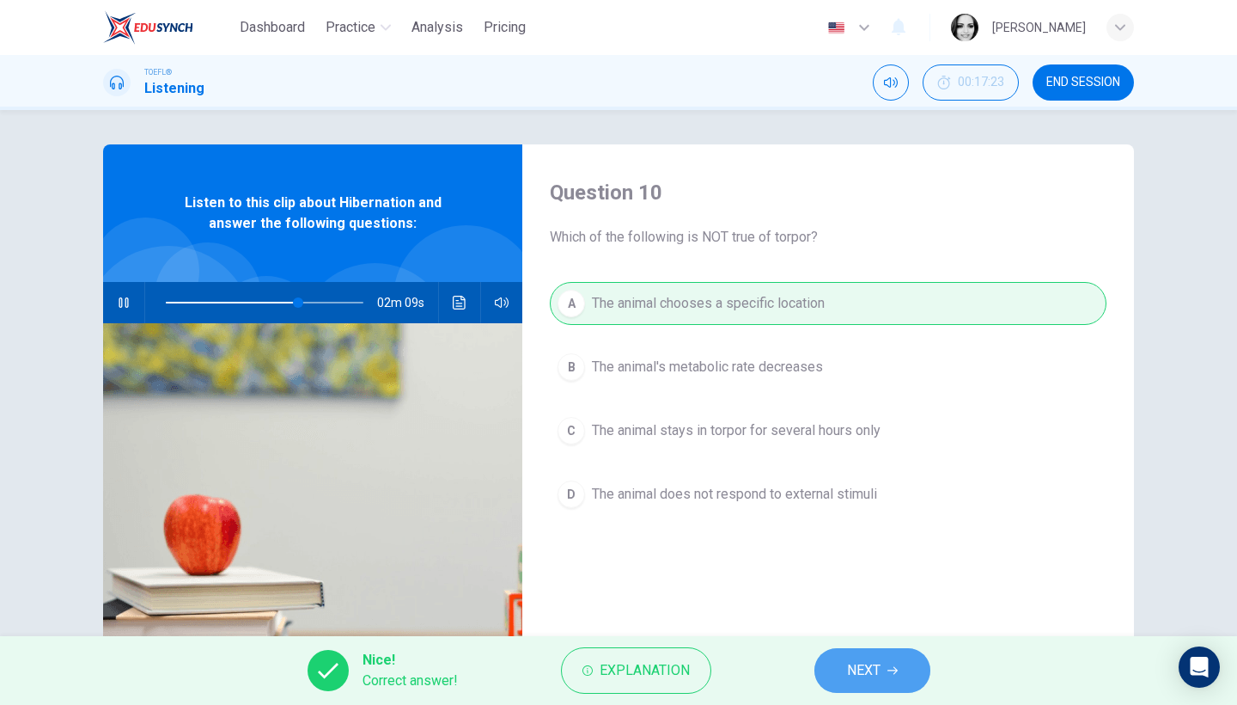
click at [877, 658] on span "NEXT" at bounding box center [864, 670] width 34 height 24
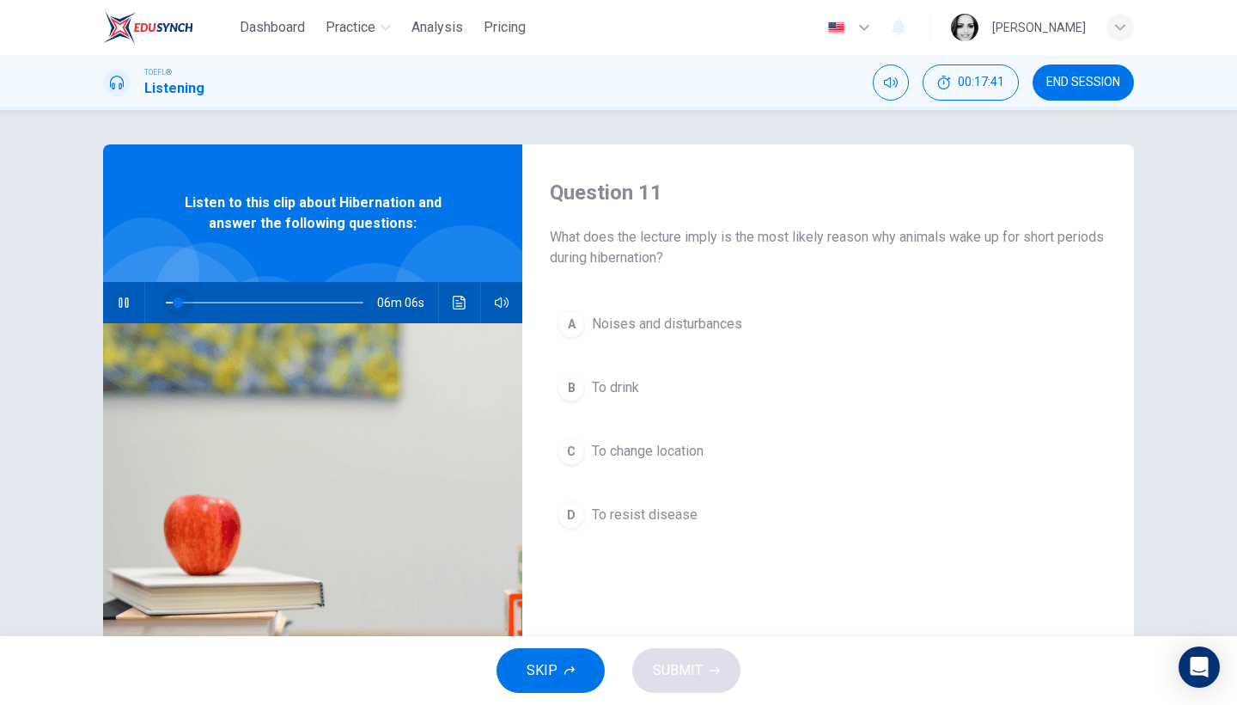
click at [175, 302] on span at bounding box center [265, 302] width 198 height 24
type input "15"
